Goal: Communication & Community: Ask a question

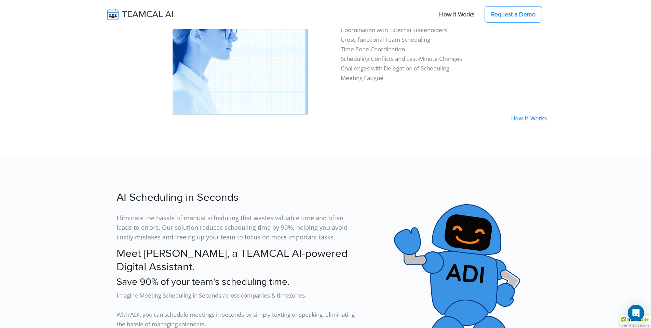
scroll to position [718, 0]
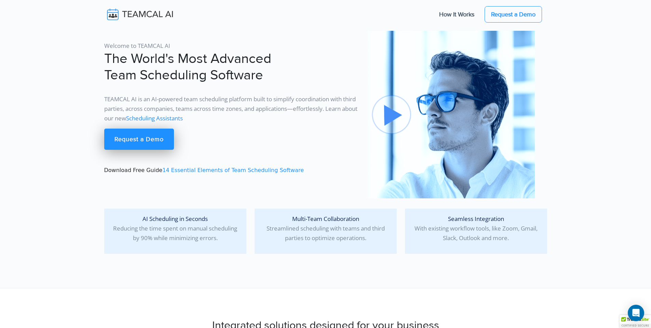
scroll to position [103, 0]
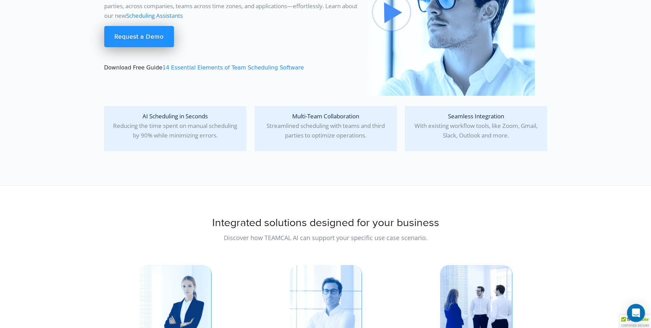
click at [631, 309] on div "Open Intercom Messenger" at bounding box center [636, 313] width 18 height 18
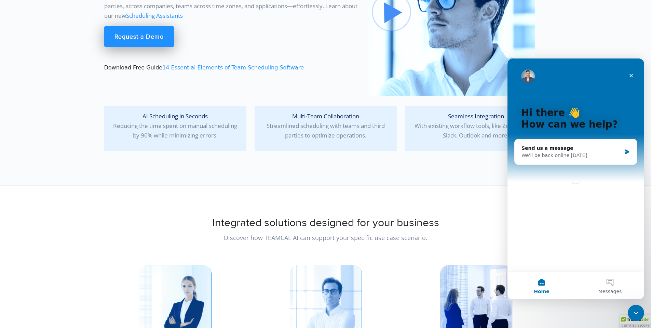
scroll to position [0, 0]
click at [573, 204] on div "Hi there 👋 How can we help? Send us a message We'll be back online tomorrow" at bounding box center [576, 164] width 137 height 213
click at [612, 282] on button "Messages" at bounding box center [610, 285] width 68 height 27
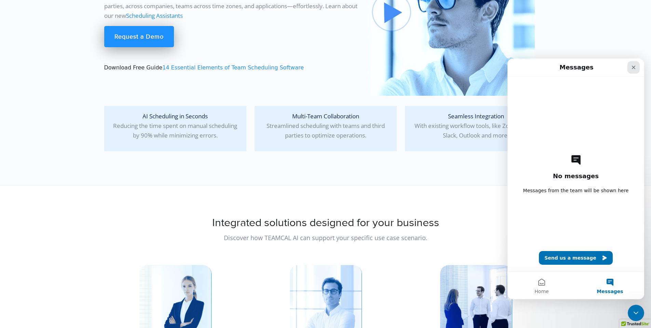
click at [633, 68] on icon "Close" at bounding box center [634, 68] width 4 height 4
